Goal: Task Accomplishment & Management: Manage account settings

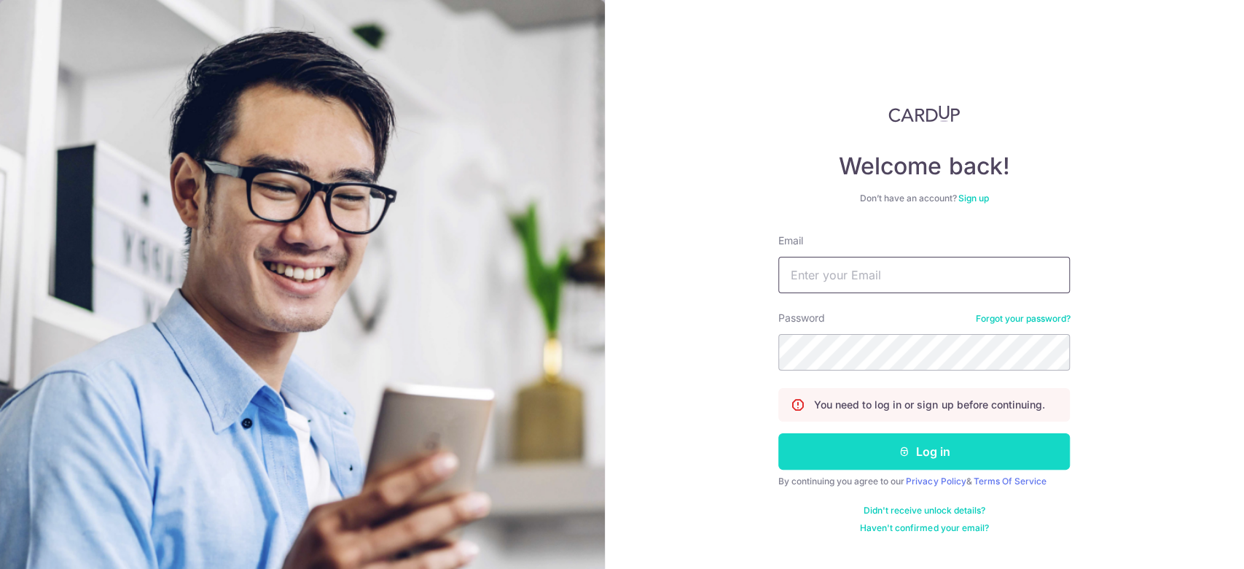
type input "[PERSON_NAME][EMAIL_ADDRESS][DOMAIN_NAME]"
click at [904, 447] on icon "submit" at bounding box center [905, 451] width 12 height 12
